Goal: Transaction & Acquisition: Book appointment/travel/reservation

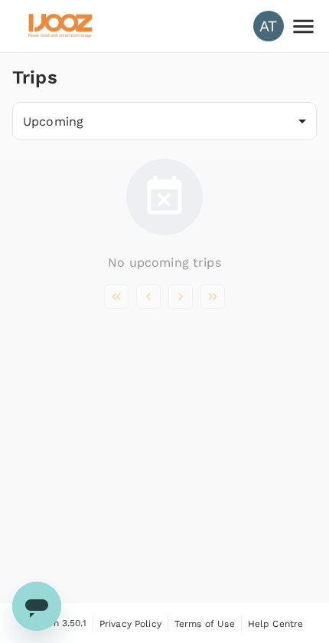
click at [301, 37] on icon at bounding box center [303, 26] width 27 height 27
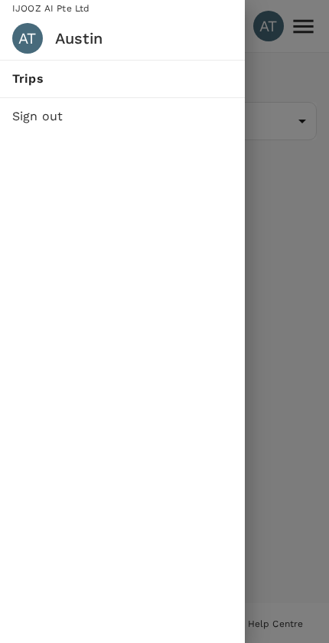
click at [296, 52] on div at bounding box center [164, 321] width 329 height 643
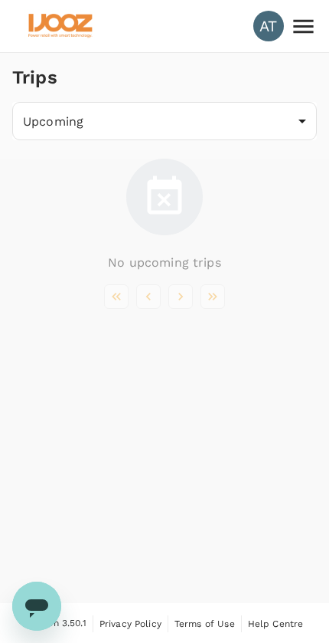
click at [266, 26] on div "AT" at bounding box center [269, 26] width 31 height 31
click at [267, 27] on div "AT" at bounding box center [269, 26] width 31 height 31
click at [282, 21] on div "AT" at bounding box center [269, 26] width 31 height 31
click at [80, 28] on img at bounding box center [60, 26] width 70 height 34
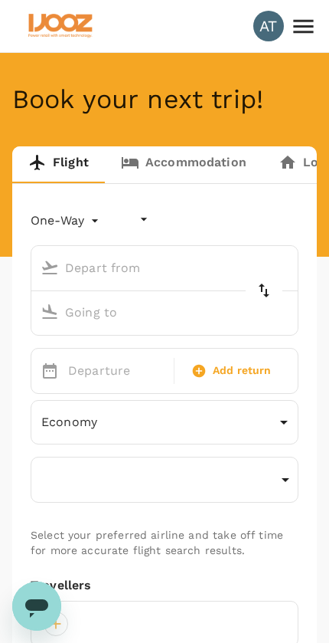
type input "undefined, undefined (any)"
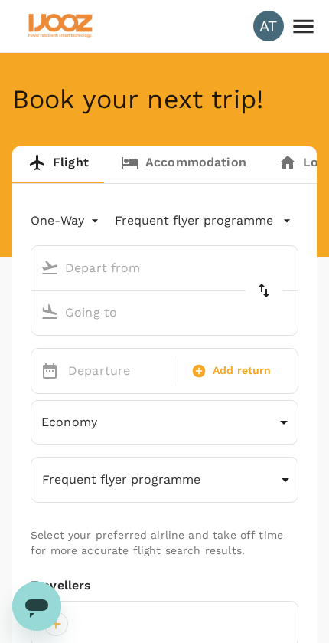
type input "Dalian Zhoushuizi Intl (DLC)"
type input "Shanghai Pudong Intl (PVG)"
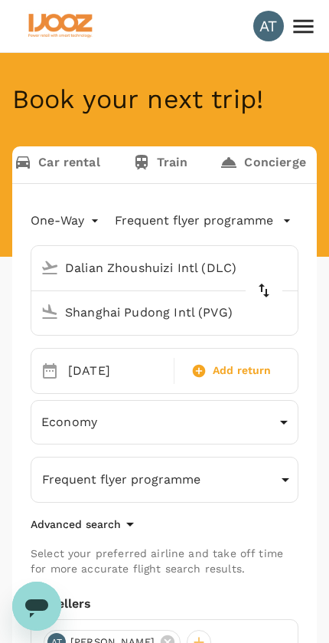
scroll to position [0, 382]
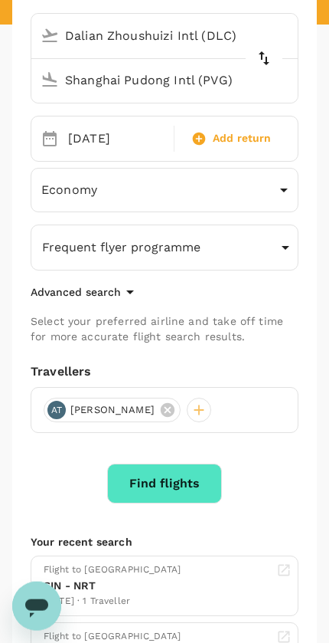
click at [184, 474] on button "Find flights" at bounding box center [164, 484] width 115 height 40
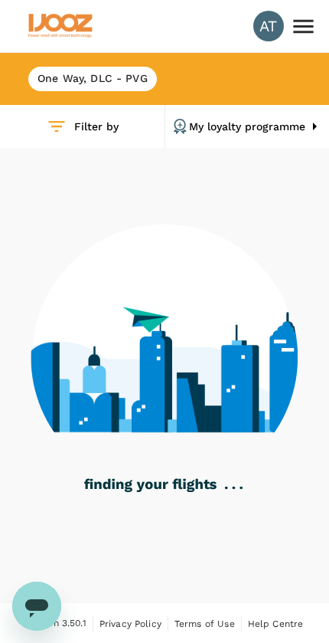
click at [301, 28] on icon at bounding box center [303, 26] width 27 height 27
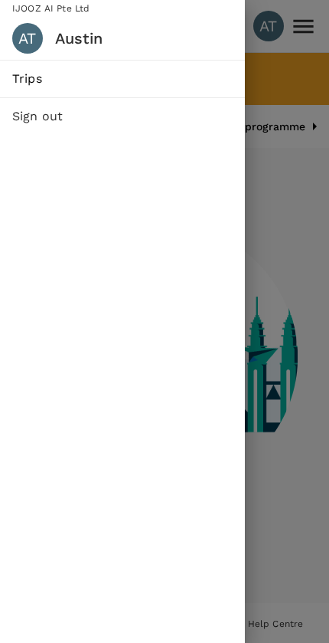
click at [281, 150] on div at bounding box center [164, 321] width 329 height 643
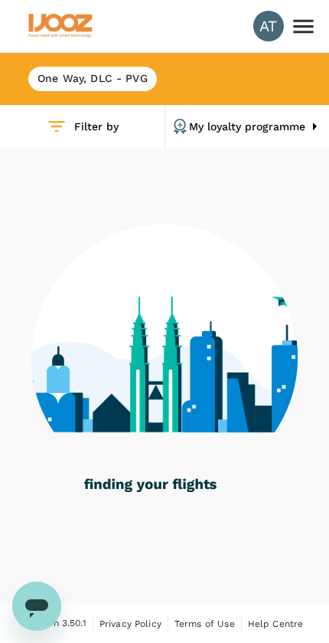
click at [266, 22] on div "AT" at bounding box center [269, 26] width 31 height 31
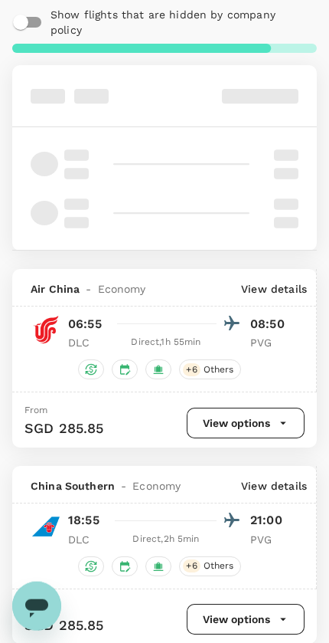
scroll to position [182, 0]
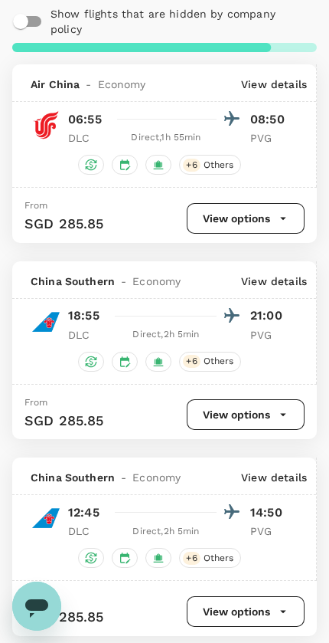
click at [277, 211] on icon "button" at bounding box center [284, 218] width 14 height 14
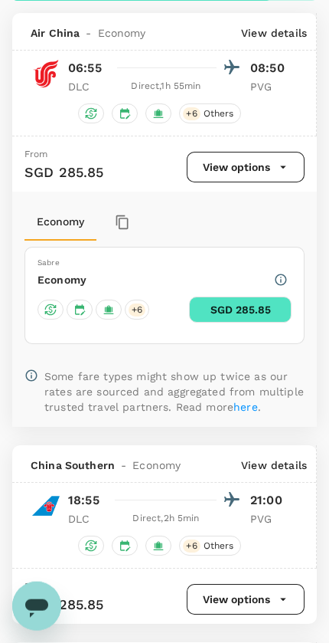
scroll to position [246, 0]
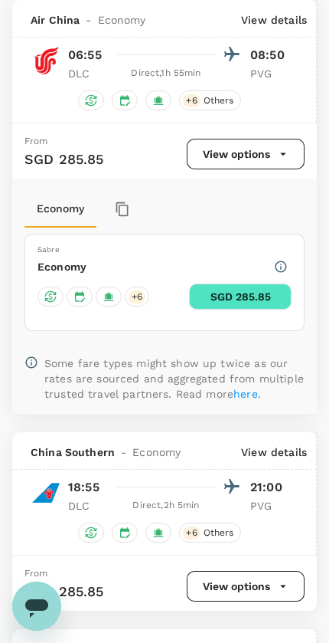
click at [192, 261] on div "Economy" at bounding box center [165, 266] width 254 height 21
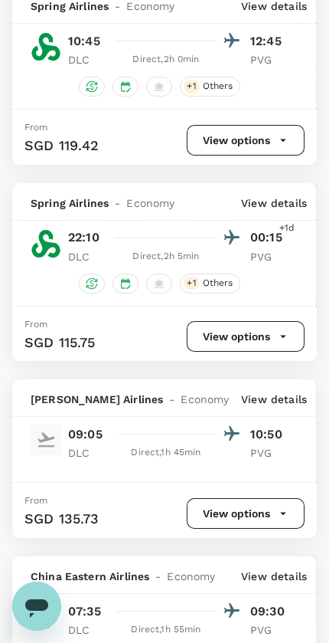
click at [273, 342] on button "View options" at bounding box center [246, 336] width 118 height 31
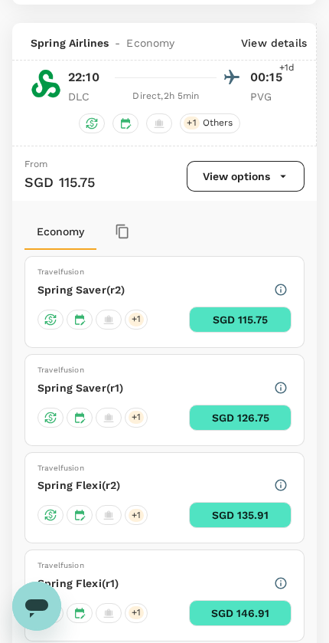
scroll to position [426, 0]
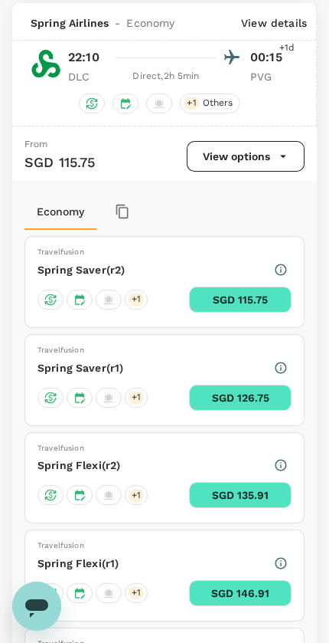
click at [239, 293] on button "SGD 115.75" at bounding box center [240, 300] width 103 height 26
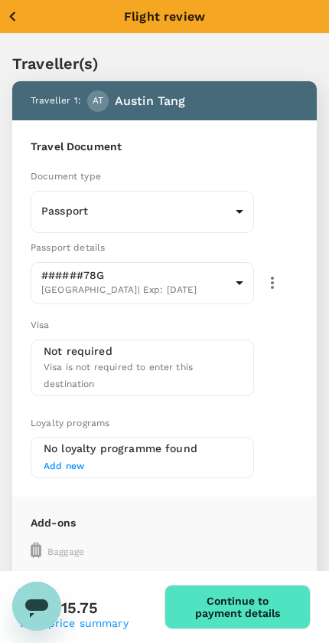
click at [264, 623] on button "Continue to payment details" at bounding box center [238, 607] width 146 height 44
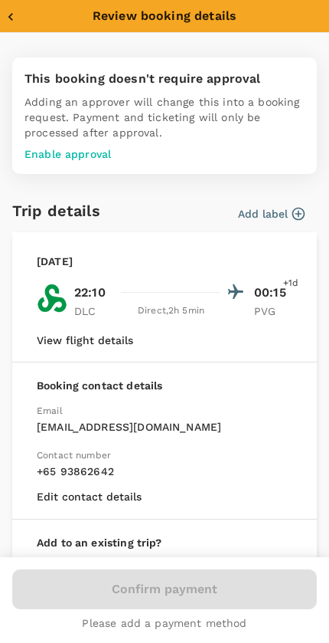
click at [87, 156] on p "Enable approval" at bounding box center [165, 153] width 280 height 15
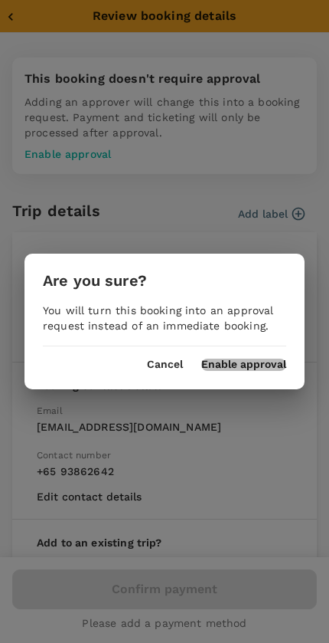
click at [253, 360] on button "Enable approval" at bounding box center [244, 365] width 85 height 12
